Goal: Information Seeking & Learning: Compare options

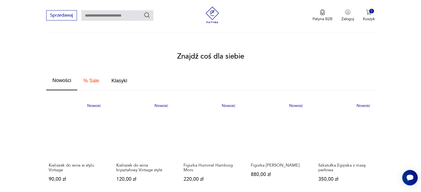
scroll to position [305, 0]
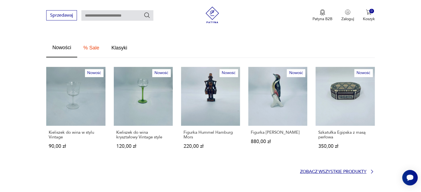
click at [307, 170] on p "Zobacz wszystkie produkty" at bounding box center [333, 172] width 66 height 4
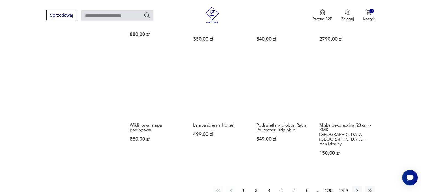
scroll to position [440, 0]
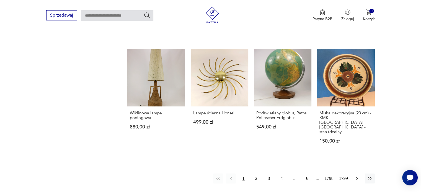
click at [359, 176] on icon "button" at bounding box center [357, 179] width 6 height 6
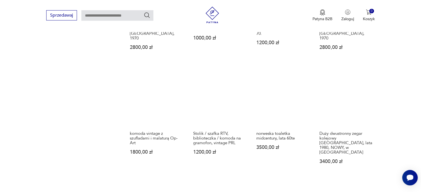
scroll to position [431, 0]
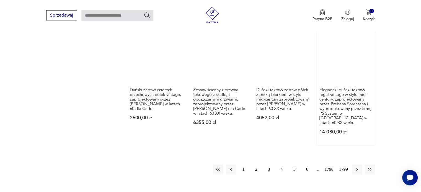
scroll to position [515, 0]
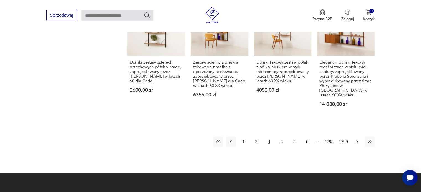
click at [357, 141] on icon "button" at bounding box center [357, 142] width 2 height 3
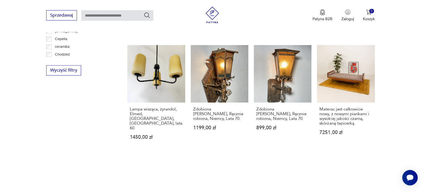
scroll to position [431, 0]
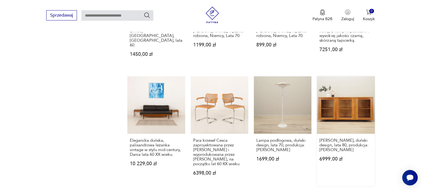
click at [338, 101] on link "Witryna sosnowa, duński design, lata 80, produkcja: Dania 6999,00 zł" at bounding box center [346, 131] width 58 height 110
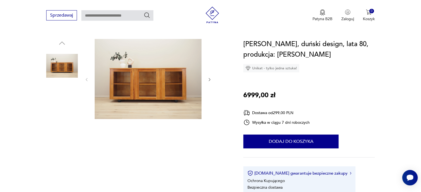
scroll to position [55, 0]
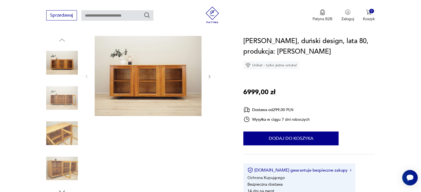
click at [209, 77] on icon "button" at bounding box center [210, 76] width 2 height 3
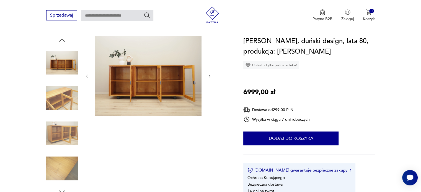
click at [209, 77] on icon "button" at bounding box center [209, 76] width 5 height 5
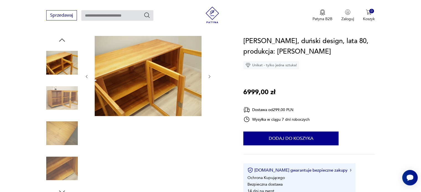
click at [209, 77] on icon "button" at bounding box center [210, 76] width 2 height 3
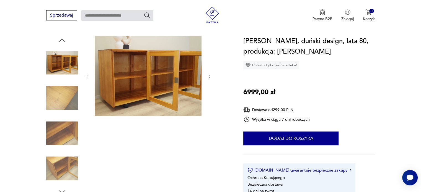
click at [209, 77] on icon "button" at bounding box center [210, 76] width 2 height 3
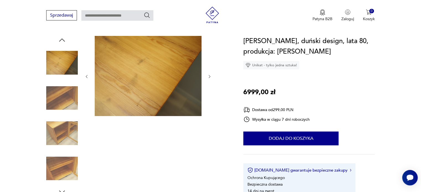
click at [209, 77] on icon "button" at bounding box center [210, 76] width 2 height 3
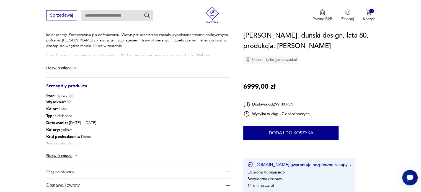
scroll to position [443, 0]
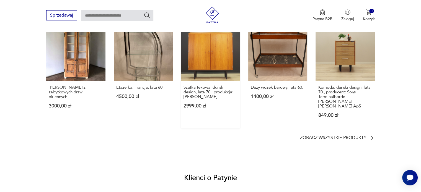
click at [209, 77] on link "Szafka tekowa, duński design, lata 70., produkcja: Dania 2999,00 zł" at bounding box center [210, 75] width 59 height 107
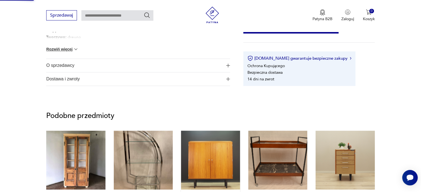
scroll to position [235, 0]
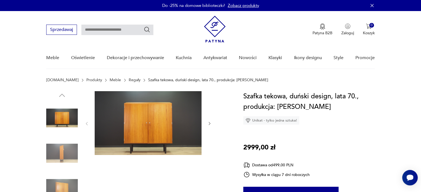
scroll to position [55, 0]
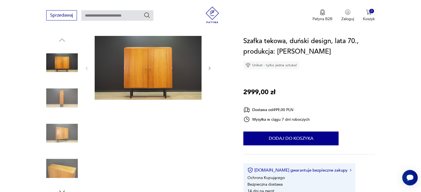
click at [211, 68] on icon "button" at bounding box center [209, 68] width 5 height 5
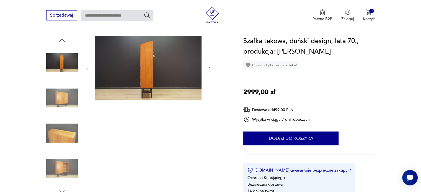
click at [211, 68] on icon "button" at bounding box center [209, 68] width 5 height 5
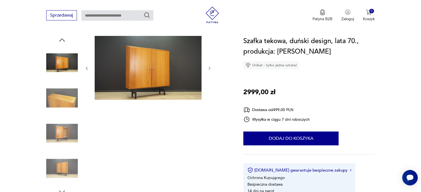
click at [211, 68] on icon "button" at bounding box center [209, 68] width 5 height 5
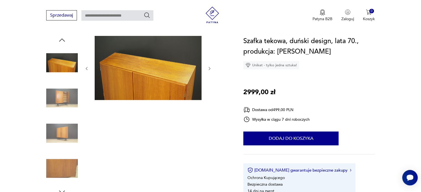
click at [211, 68] on icon "button" at bounding box center [209, 68] width 5 height 5
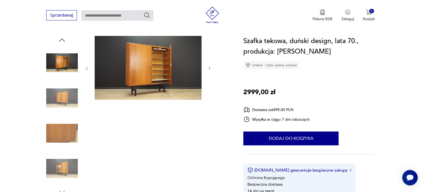
click at [211, 68] on icon "button" at bounding box center [209, 68] width 5 height 5
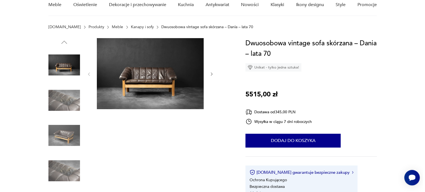
scroll to position [55, 0]
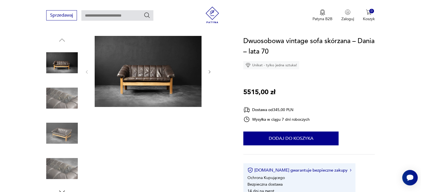
click at [151, 84] on img at bounding box center [148, 71] width 107 height 71
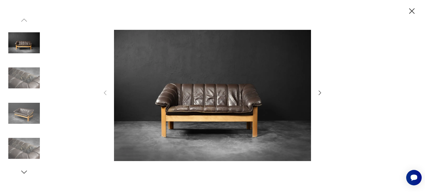
click at [320, 92] on icon "button" at bounding box center [320, 93] width 7 height 7
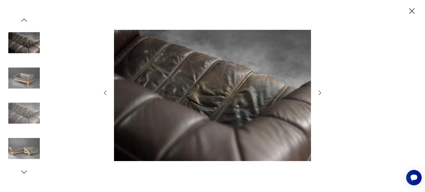
click at [320, 92] on icon "button" at bounding box center [320, 93] width 7 height 7
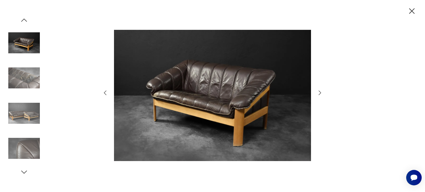
click at [320, 92] on icon "button" at bounding box center [320, 93] width 7 height 7
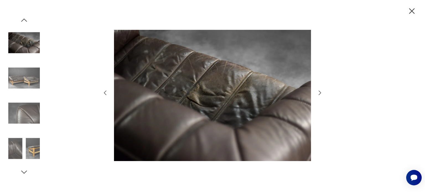
click at [320, 92] on icon "button" at bounding box center [320, 93] width 7 height 7
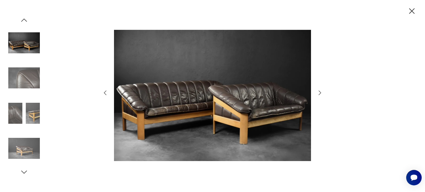
click at [320, 92] on icon "button" at bounding box center [320, 93] width 7 height 7
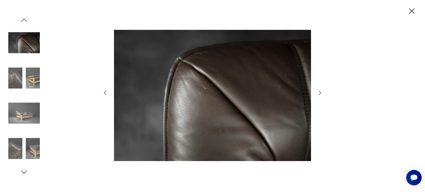
click at [320, 92] on icon "button" at bounding box center [320, 93] width 7 height 7
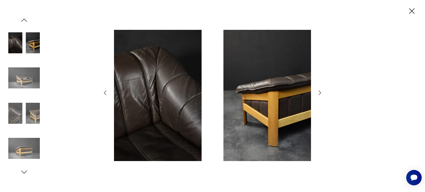
click at [320, 92] on icon "button" at bounding box center [320, 93] width 7 height 7
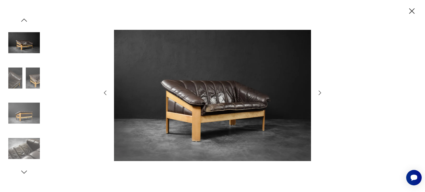
click at [320, 92] on icon "button" at bounding box center [320, 93] width 7 height 7
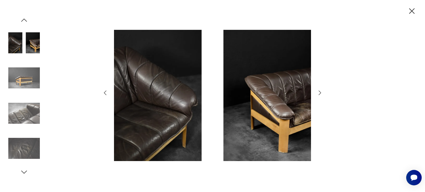
click at [320, 92] on icon "button" at bounding box center [320, 93] width 7 height 7
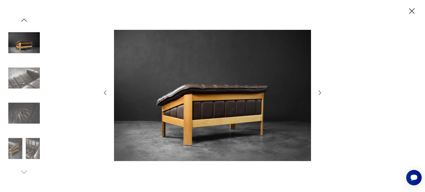
click at [320, 92] on icon "button" at bounding box center [320, 93] width 7 height 7
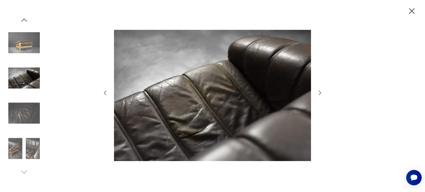
click at [320, 92] on icon "button" at bounding box center [320, 93] width 7 height 7
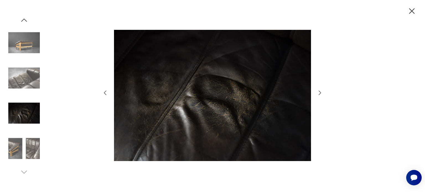
click at [320, 92] on icon "button" at bounding box center [320, 93] width 7 height 7
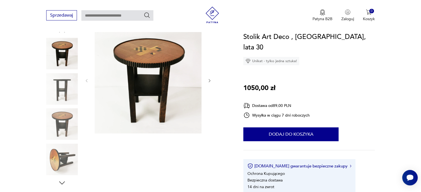
scroll to position [55, 0]
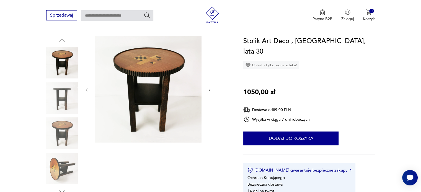
click at [211, 89] on icon "button" at bounding box center [209, 90] width 5 height 5
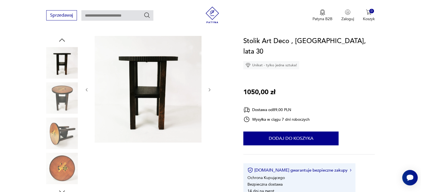
click at [211, 89] on icon "button" at bounding box center [209, 90] width 5 height 5
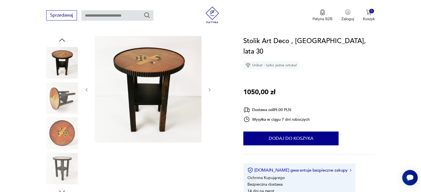
click at [211, 89] on icon "button" at bounding box center [209, 90] width 5 height 5
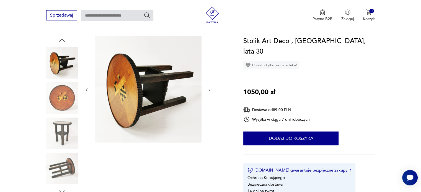
click at [211, 89] on icon "button" at bounding box center [209, 90] width 5 height 5
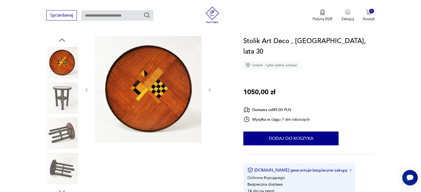
click at [211, 89] on icon "button" at bounding box center [209, 90] width 5 height 5
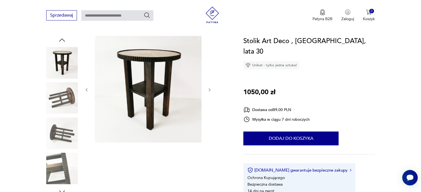
click at [211, 89] on icon "button" at bounding box center [209, 90] width 5 height 5
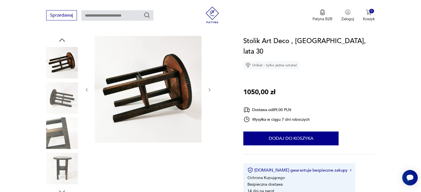
click at [211, 89] on icon "button" at bounding box center [209, 90] width 5 height 5
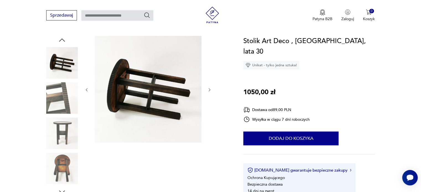
click at [211, 89] on icon "button" at bounding box center [209, 90] width 5 height 5
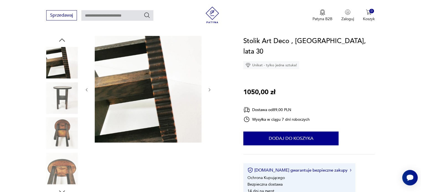
click at [211, 89] on icon "button" at bounding box center [209, 90] width 5 height 5
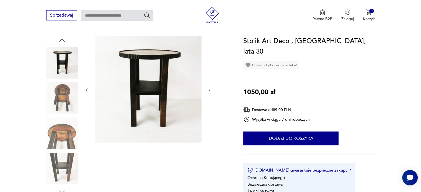
click at [211, 89] on icon "button" at bounding box center [209, 90] width 5 height 5
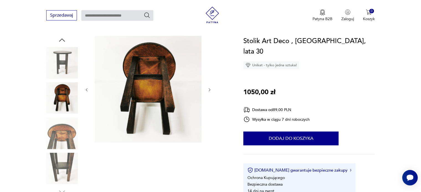
click at [211, 89] on icon "button" at bounding box center [209, 90] width 5 height 5
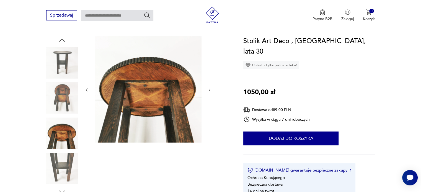
click at [211, 89] on icon "button" at bounding box center [209, 90] width 5 height 5
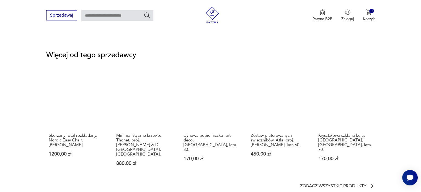
scroll to position [748, 0]
